Goal: Transaction & Acquisition: Purchase product/service

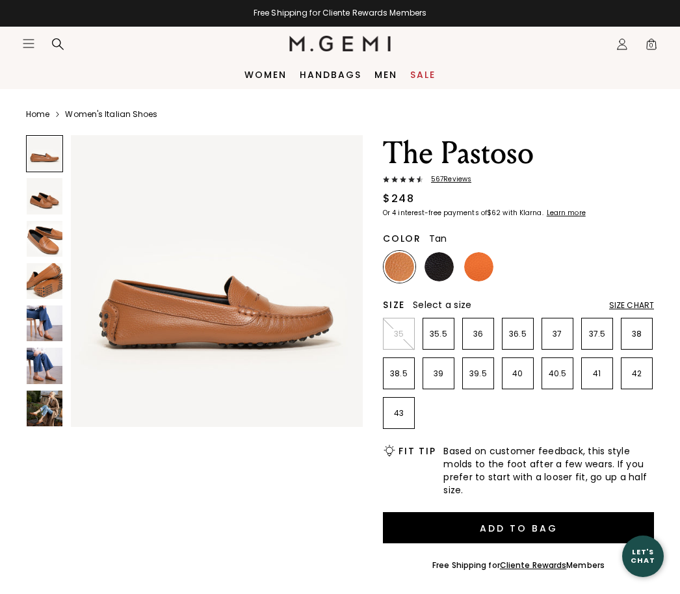
click at [46, 253] on img at bounding box center [45, 240] width 36 height 36
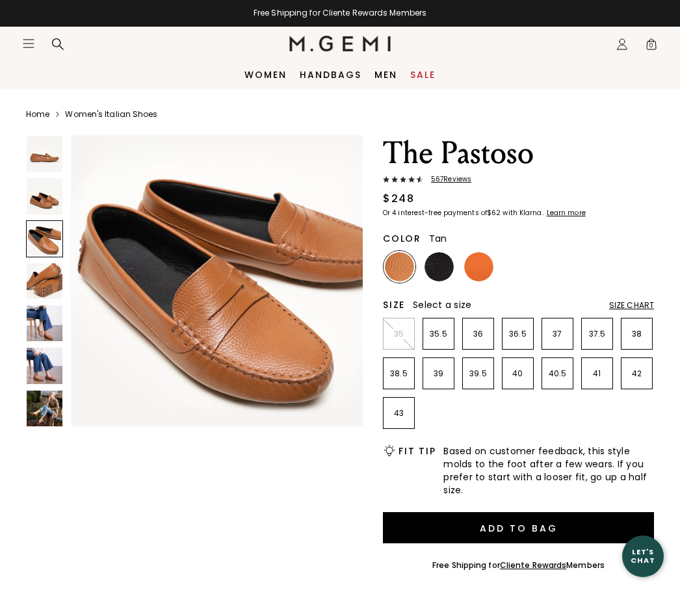
scroll to position [1, 0]
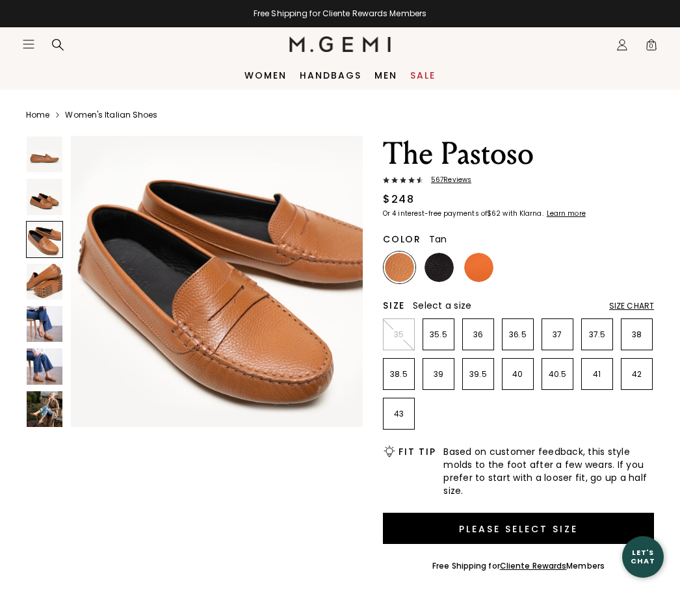
click at [444, 271] on img at bounding box center [439, 267] width 29 height 29
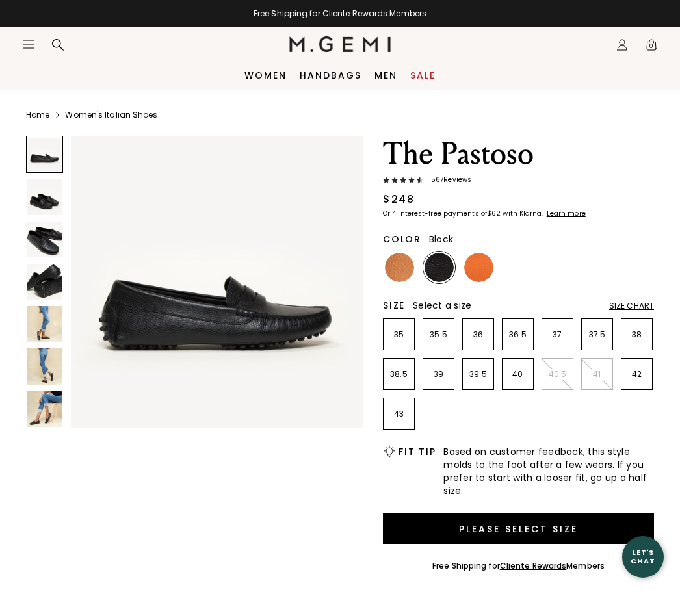
click at [476, 269] on img at bounding box center [478, 267] width 29 height 29
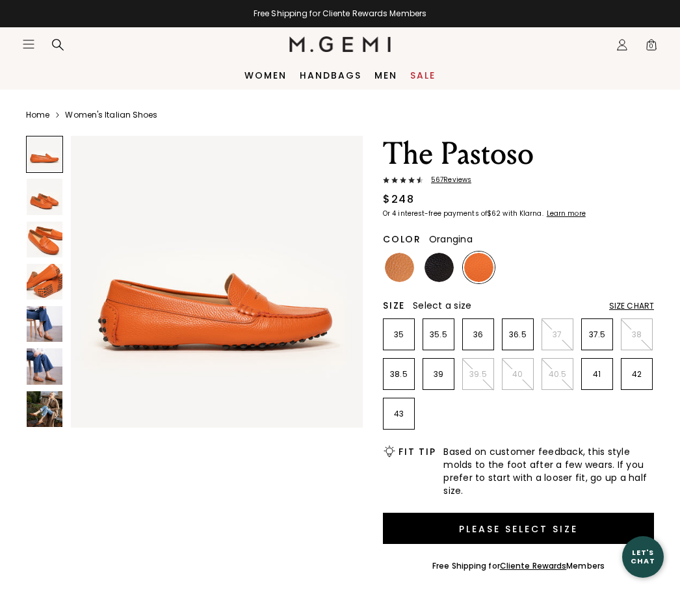
click at [395, 281] on img at bounding box center [399, 267] width 29 height 29
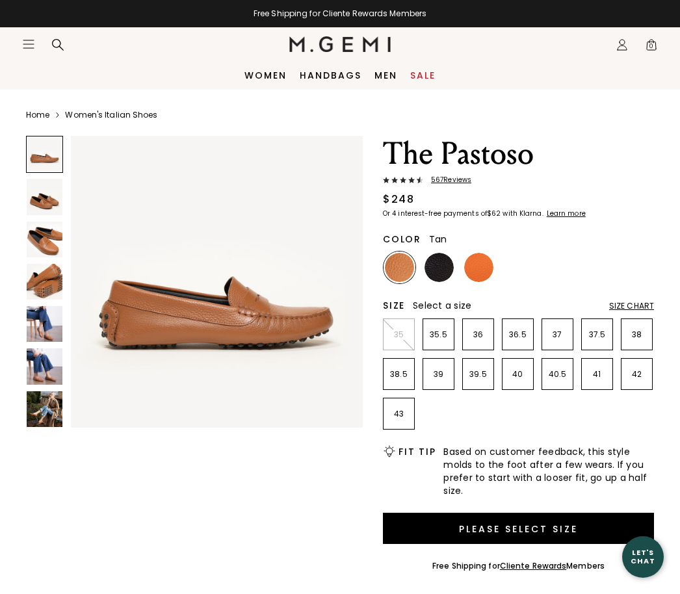
click at [57, 332] on img at bounding box center [45, 324] width 36 height 36
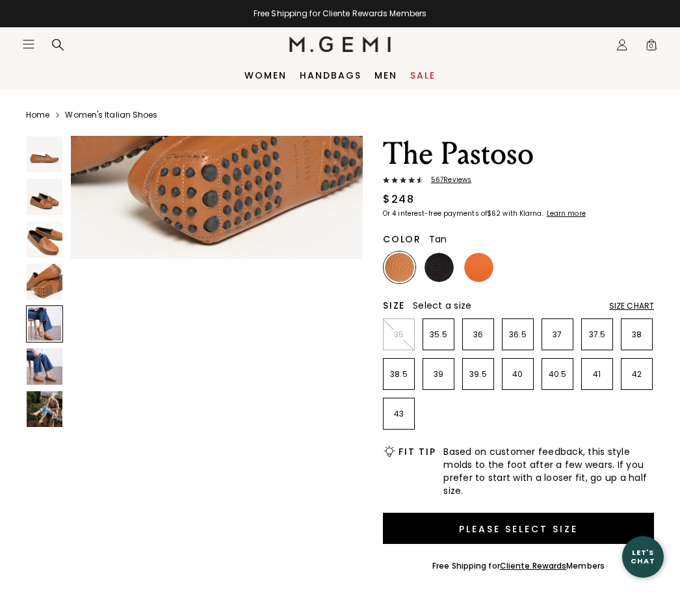
scroll to position [1219, 0]
